Goal: Navigation & Orientation: Find specific page/section

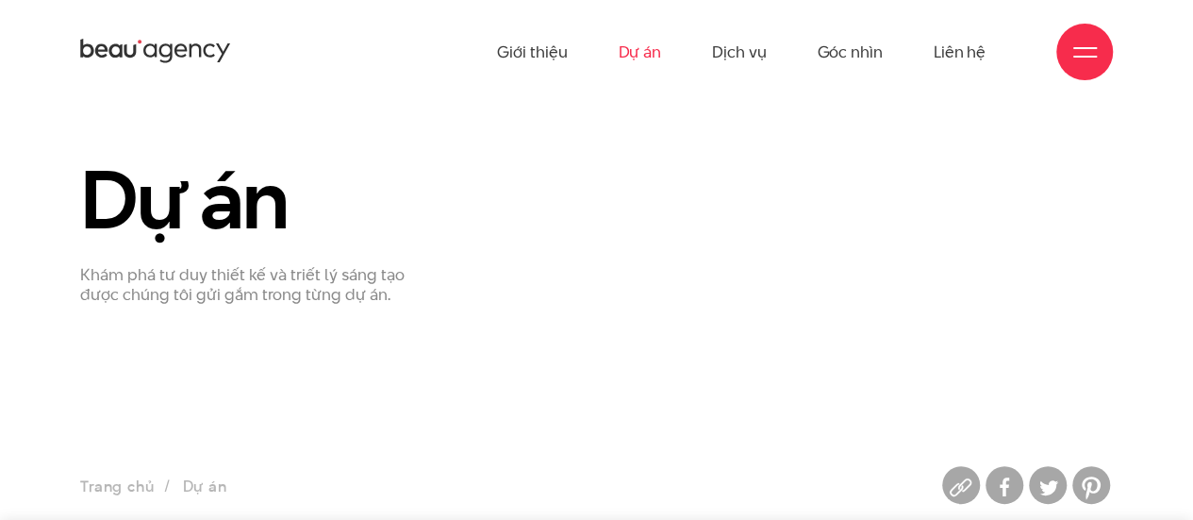
click at [626, 61] on link "Dự án" at bounding box center [639, 52] width 43 height 104
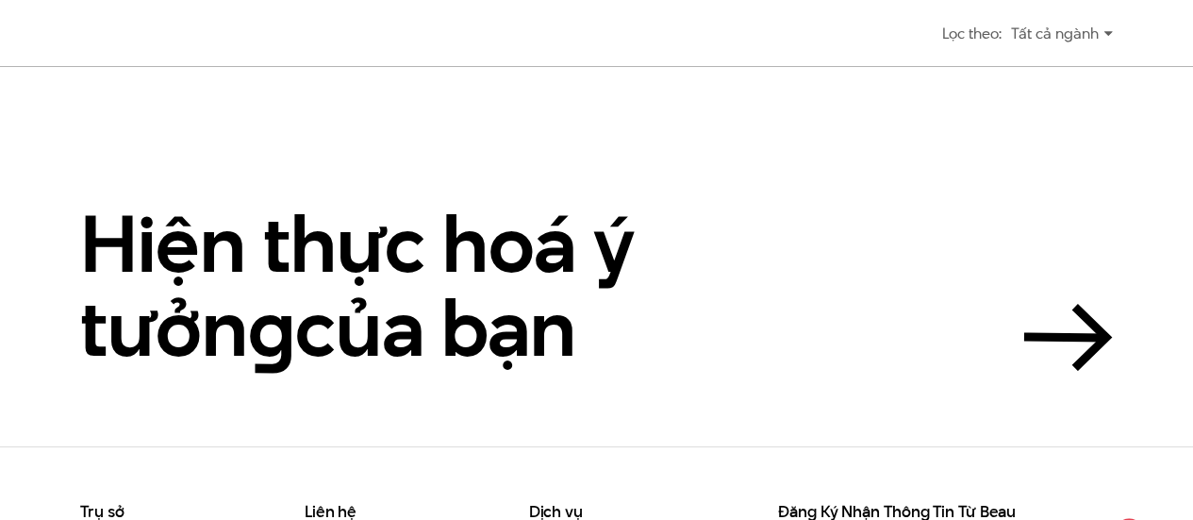
scroll to position [1214, 0]
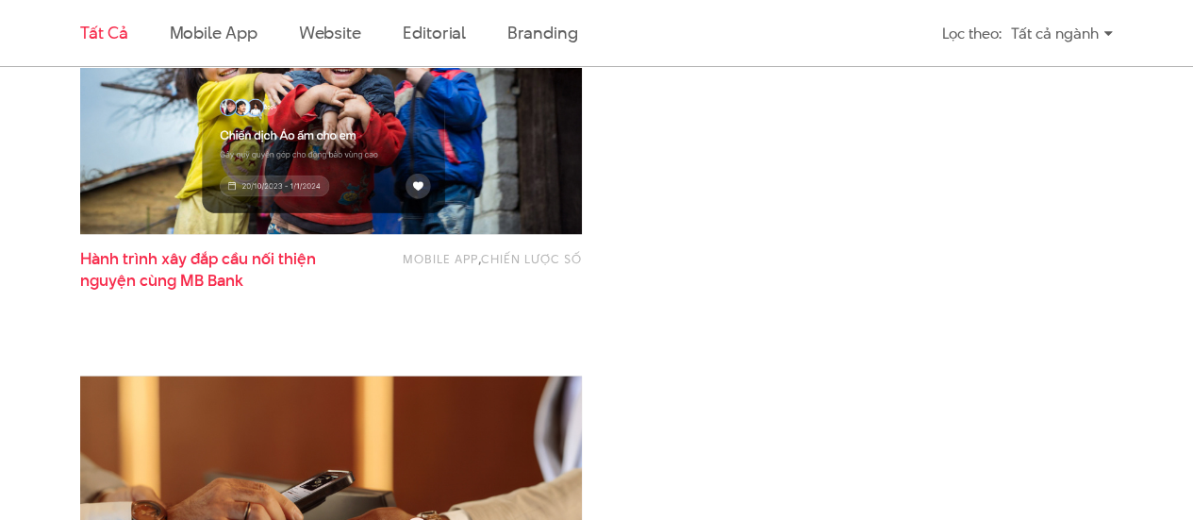
scroll to position [1130, 0]
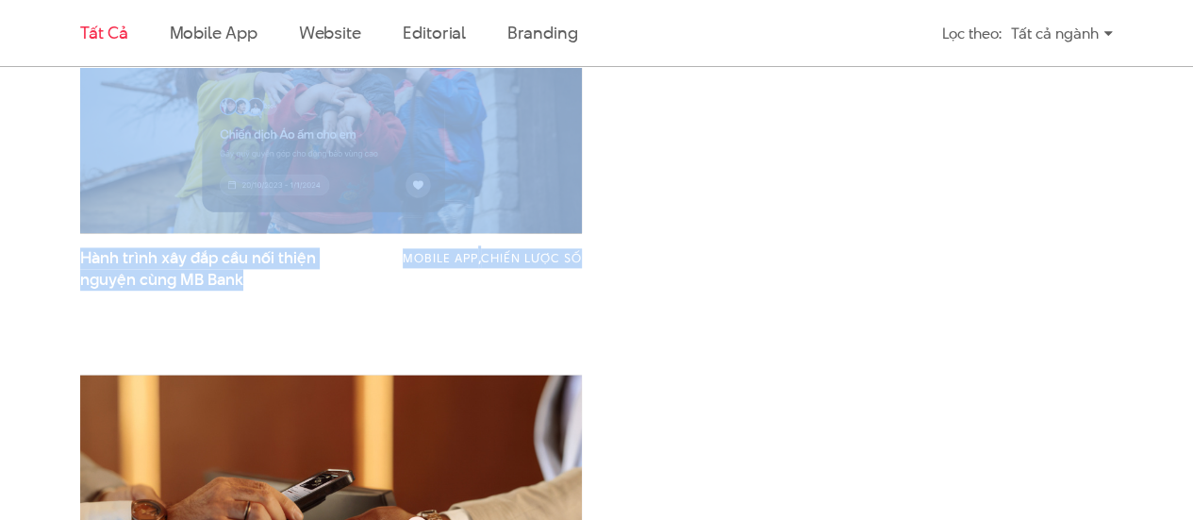
drag, startPoint x: 150, startPoint y: 276, endPoint x: 449, endPoint y: 284, distance: 299.2
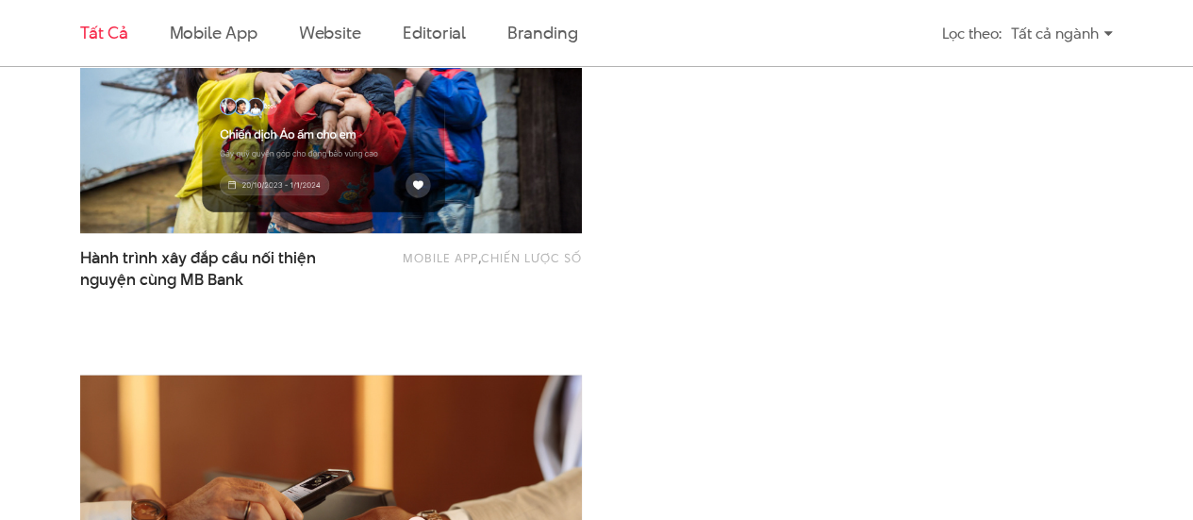
click at [474, 286] on div "Mobile app , Chiến lược số Hành trình xây đắp cầu nối thiện nguyện cùng MB Bank" at bounding box center [331, 268] width 502 height 43
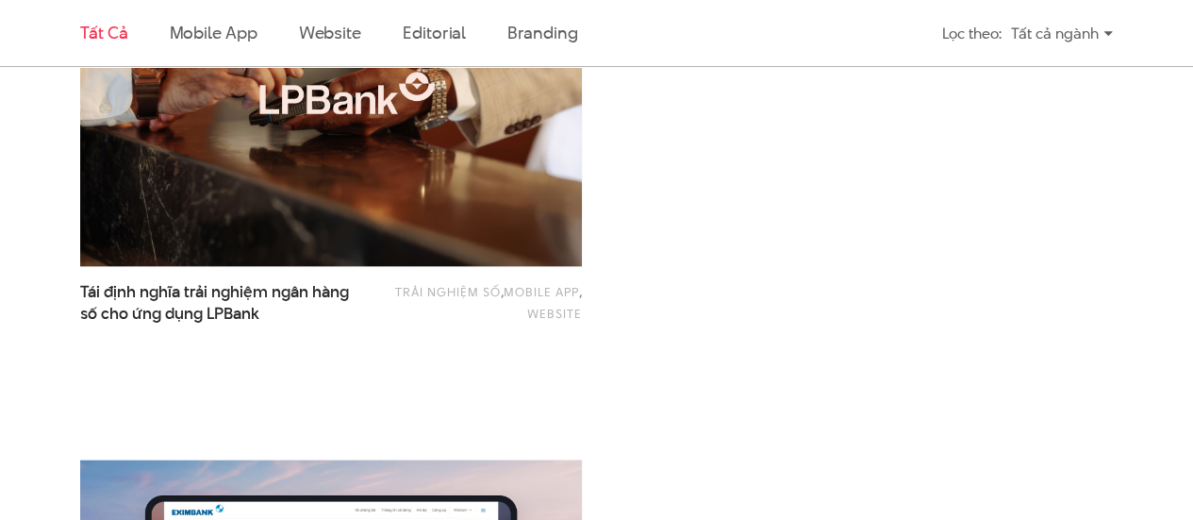
scroll to position [1699, 0]
